Goal: Task Accomplishment & Management: Manage account settings

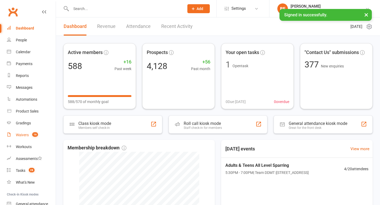
click at [21, 136] on div "Waivers" at bounding box center [22, 135] width 13 height 4
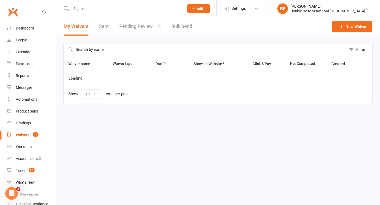
click at [133, 30] on link "Pending Review 16" at bounding box center [139, 26] width 41 height 18
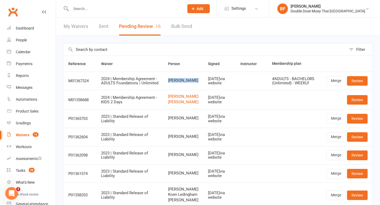
drag, startPoint x: 196, startPoint y: 83, endPoint x: 161, endPoint y: 84, distance: 34.8
click at [163, 84] on td "[PERSON_NAME]" at bounding box center [183, 81] width 40 height 18
copy span "[PERSON_NAME]"
click at [359, 78] on link "Review" at bounding box center [357, 80] width 21 height 9
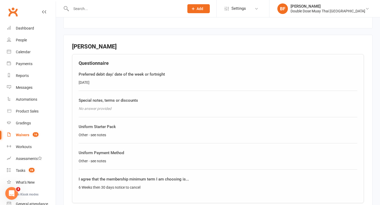
scroll to position [240, 0]
